Goal: Task Accomplishment & Management: Use online tool/utility

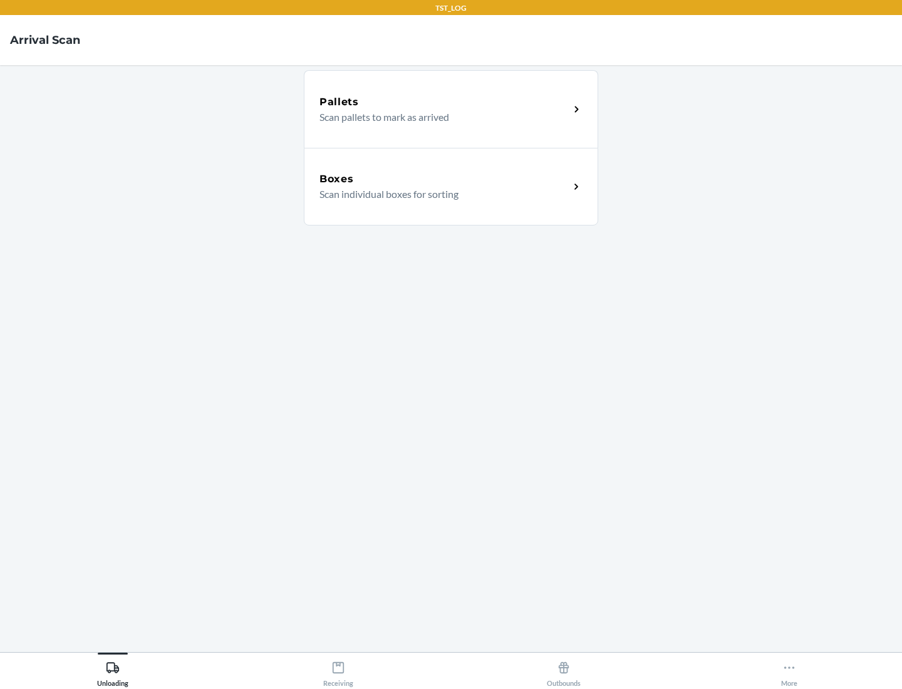
click at [444, 179] on div "Boxes" at bounding box center [444, 179] width 250 height 15
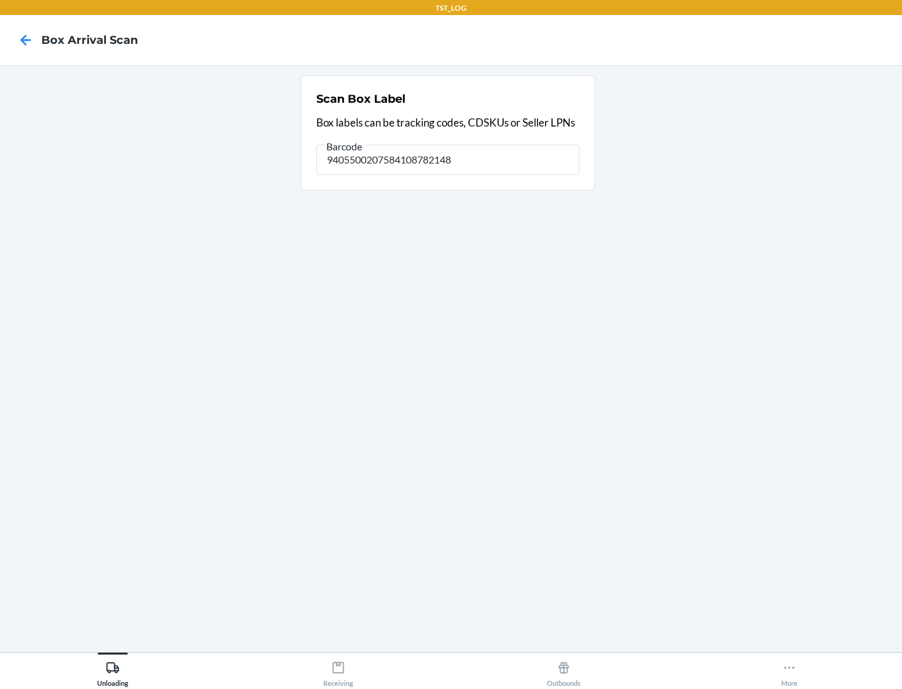
type input "9405500207584108782148"
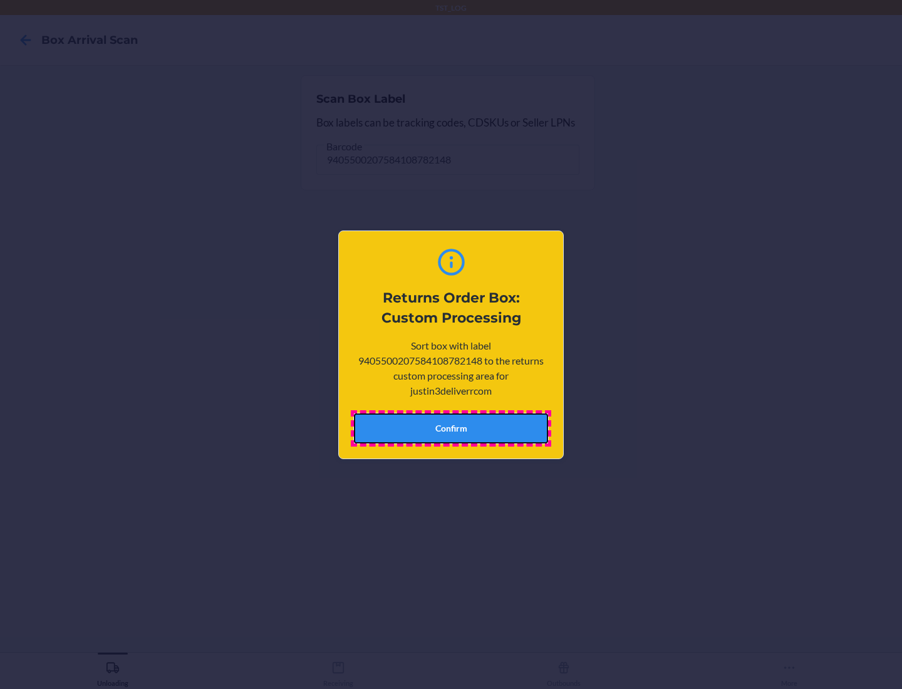
click at [451, 428] on button "Confirm" at bounding box center [451, 428] width 194 height 30
